Goal: Navigation & Orientation: Understand site structure

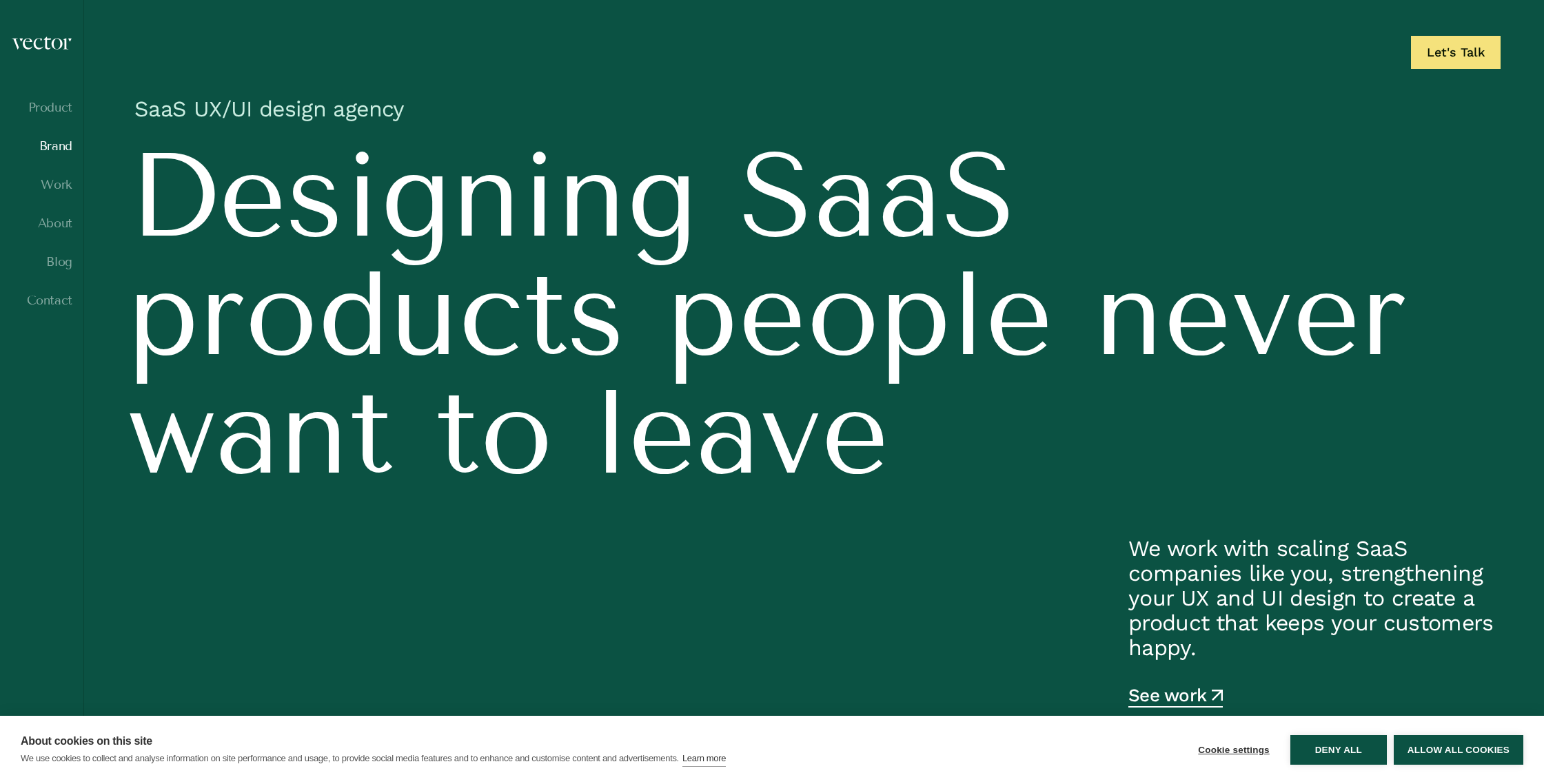
click at [61, 147] on link "Brand" at bounding box center [41, 146] width 62 height 14
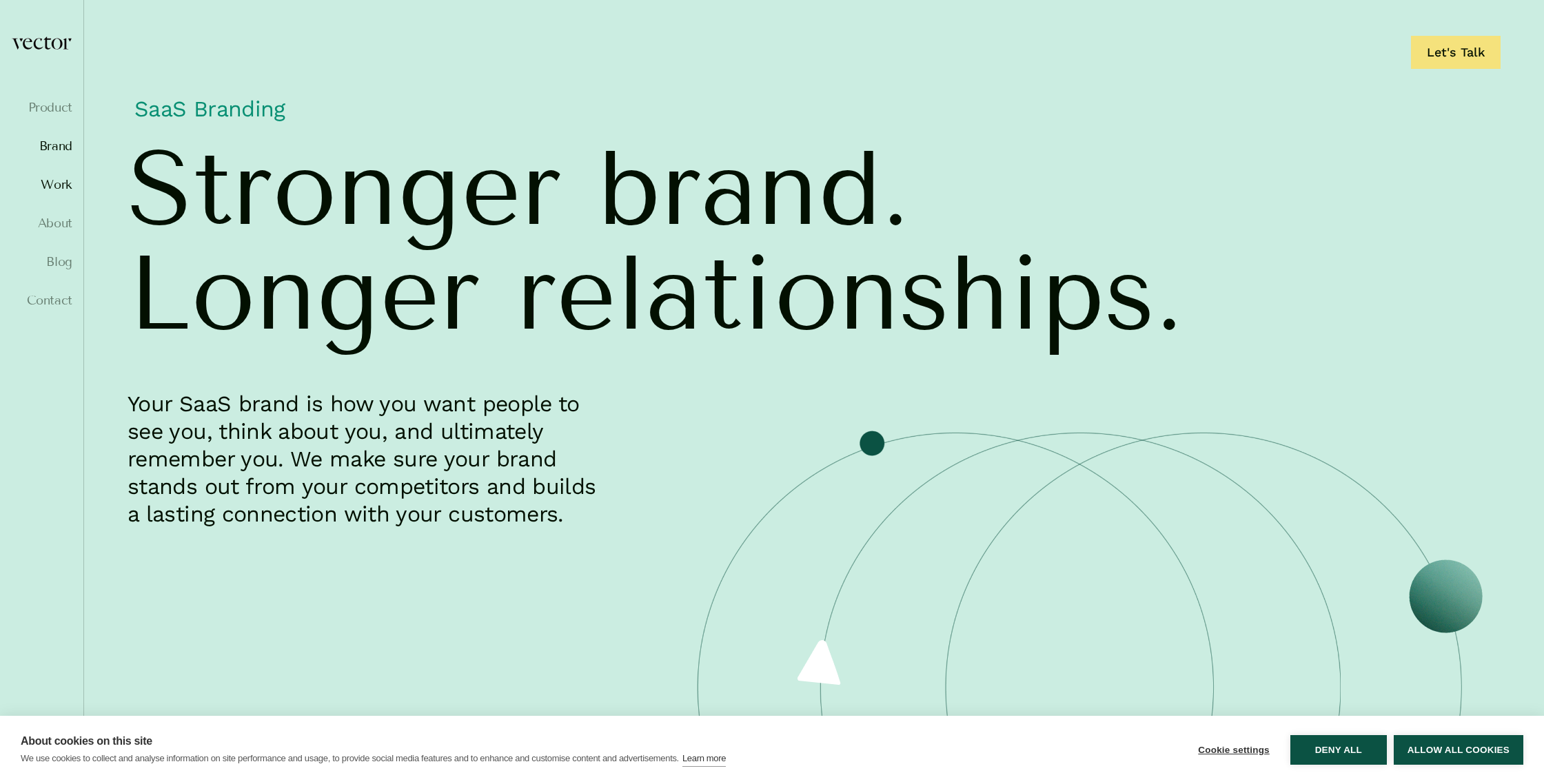
click at [48, 181] on link "Work" at bounding box center [41, 185] width 62 height 14
click at [73, 184] on div "Product Brand Work About Blog Contact" at bounding box center [41, 392] width 84 height 713
click at [61, 180] on link "Work" at bounding box center [41, 185] width 62 height 14
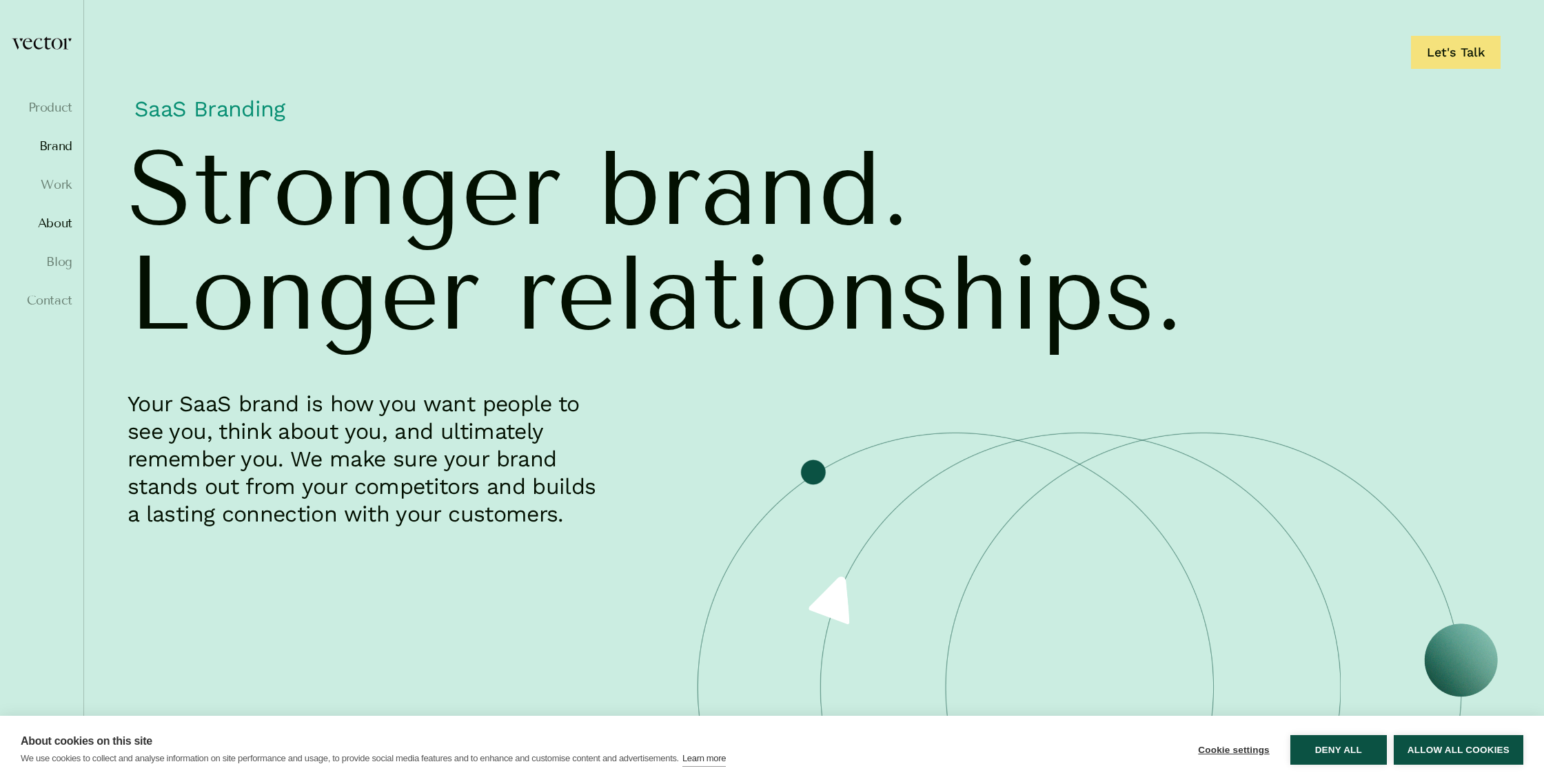
click at [53, 219] on link "About" at bounding box center [41, 223] width 62 height 14
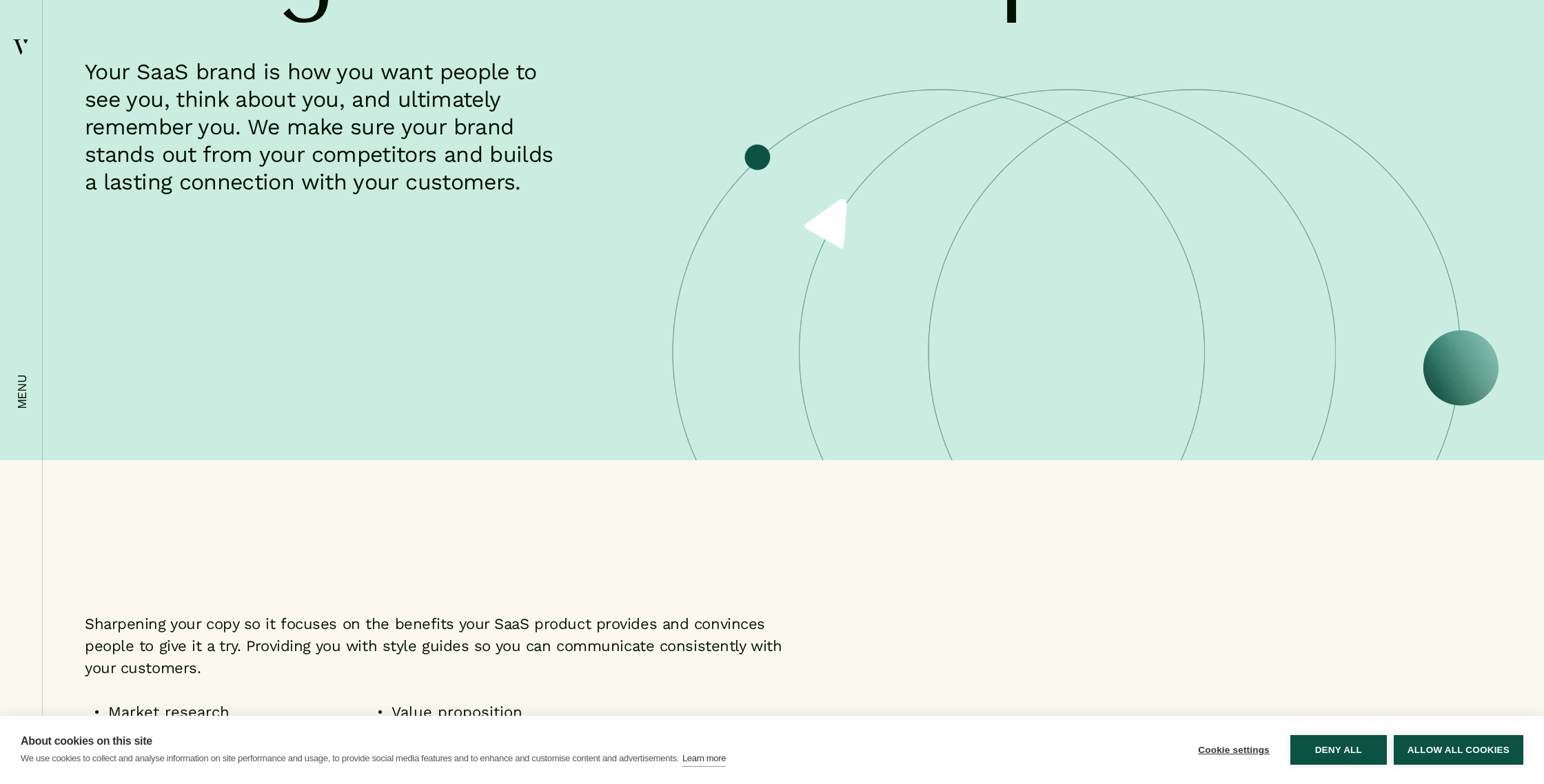
scroll to position [315, 0]
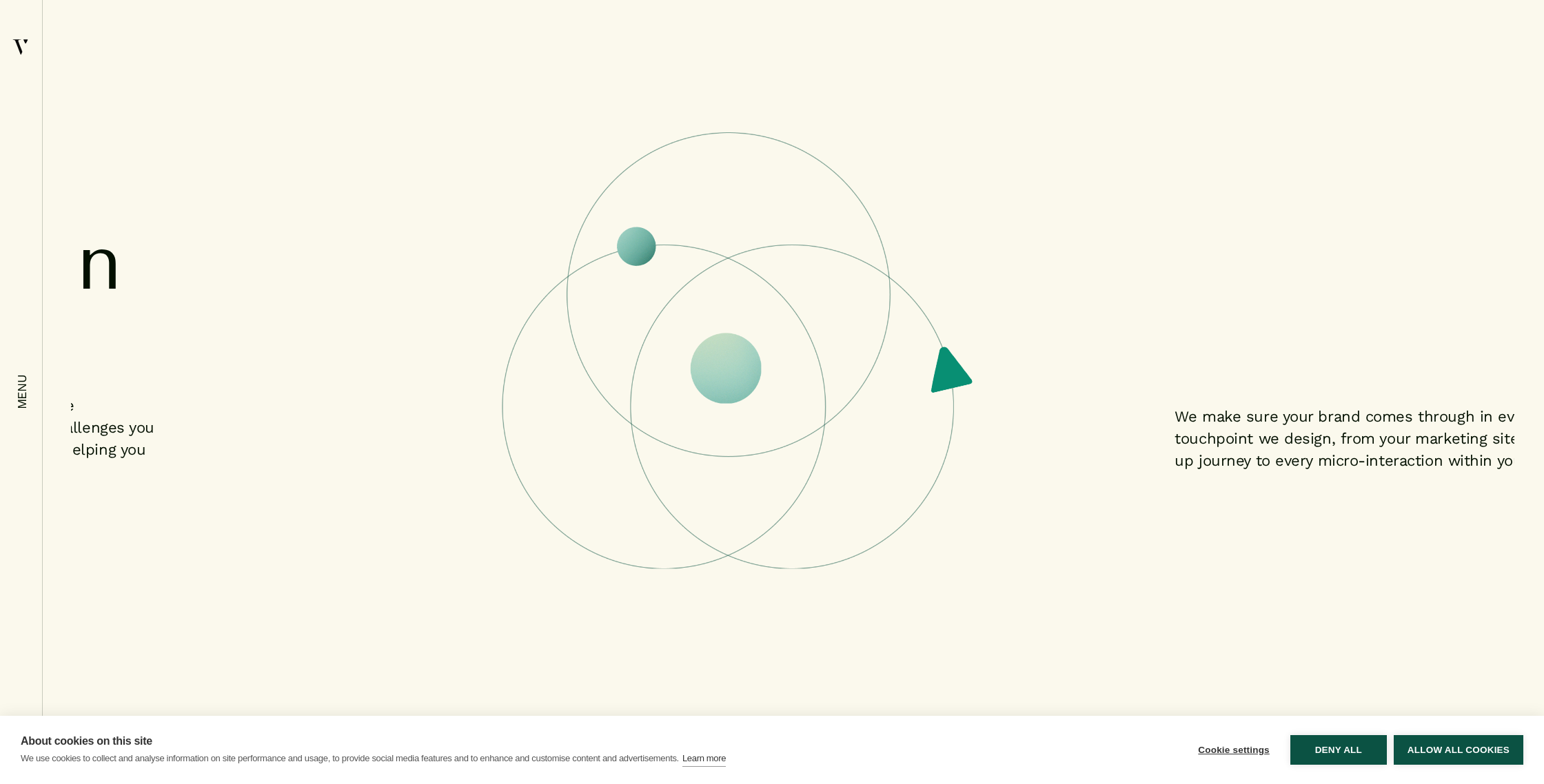
scroll to position [1118, 0]
